Goal: Information Seeking & Learning: Find specific fact

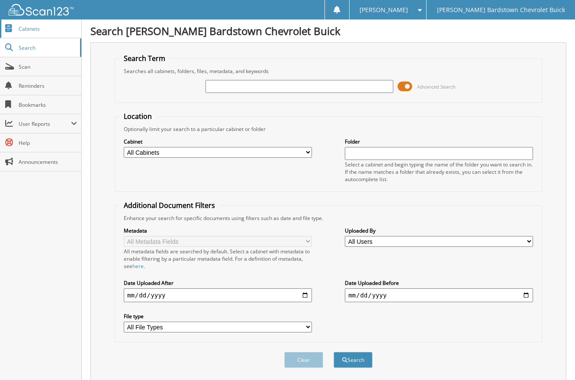
click at [24, 26] on span "Cabinets" at bounding box center [48, 28] width 58 height 7
click at [221, 84] on input "text" at bounding box center [300, 86] width 188 height 13
type input "tirehub"
click at [334, 352] on button "Search" at bounding box center [353, 360] width 39 height 16
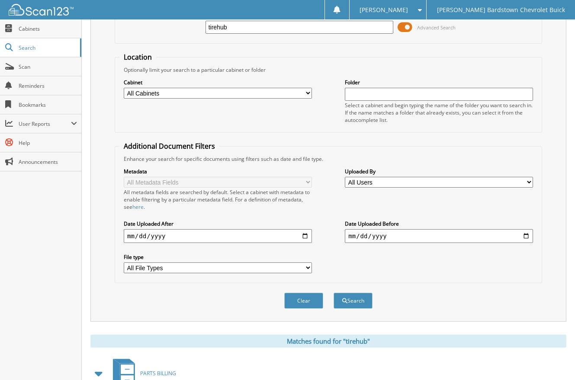
scroll to position [87, 0]
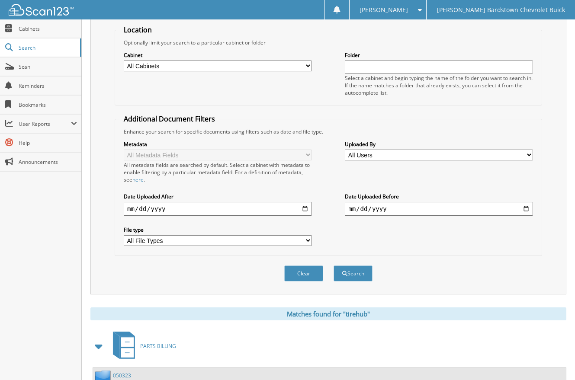
click at [306, 208] on input "date" at bounding box center [218, 209] width 188 height 14
type input "[DATE]"
click at [352, 273] on button "Search" at bounding box center [353, 274] width 39 height 16
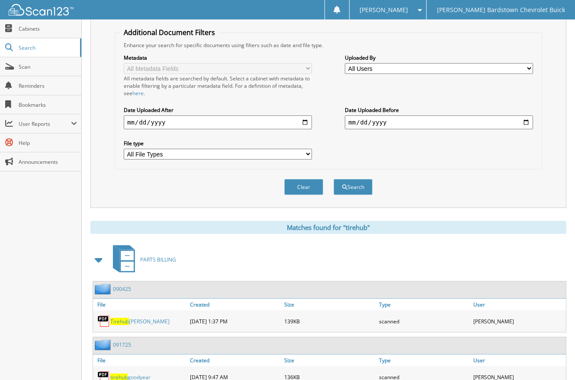
scroll to position [208, 0]
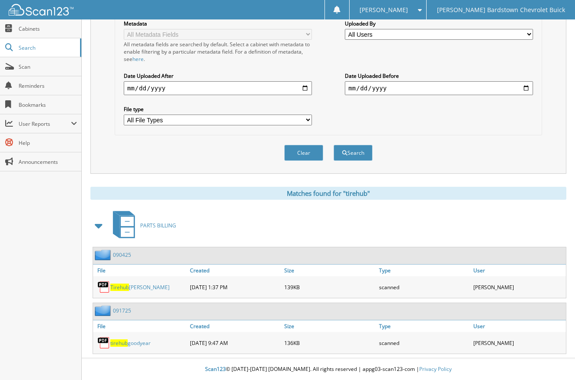
click at [119, 289] on span "Tirehub" at bounding box center [119, 287] width 19 height 7
click at [119, 286] on span "Tirehub" at bounding box center [119, 287] width 19 height 7
click at [23, 27] on span "Cabinets" at bounding box center [48, 28] width 58 height 7
